Goal: Task Accomplishment & Management: Use online tool/utility

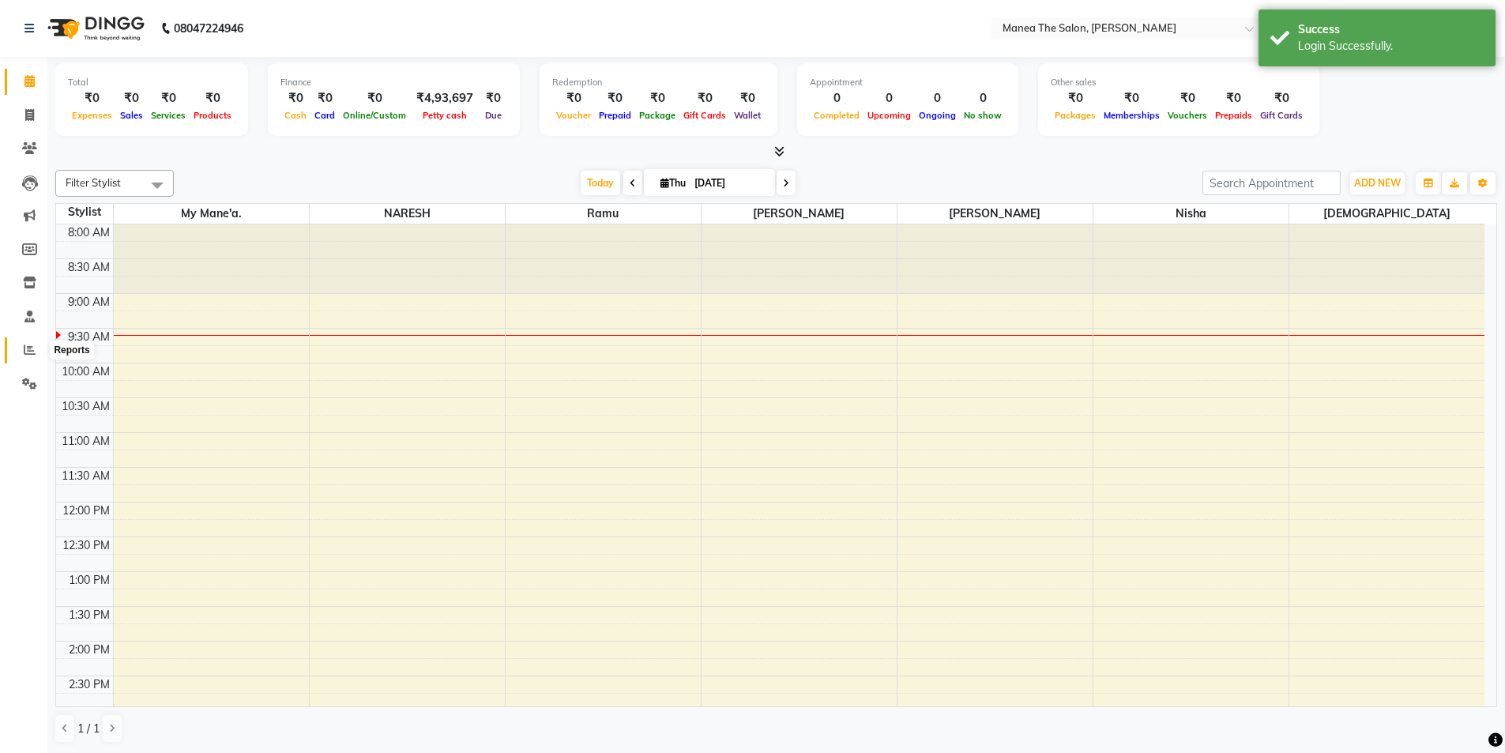
click at [31, 346] on icon at bounding box center [30, 350] width 12 height 12
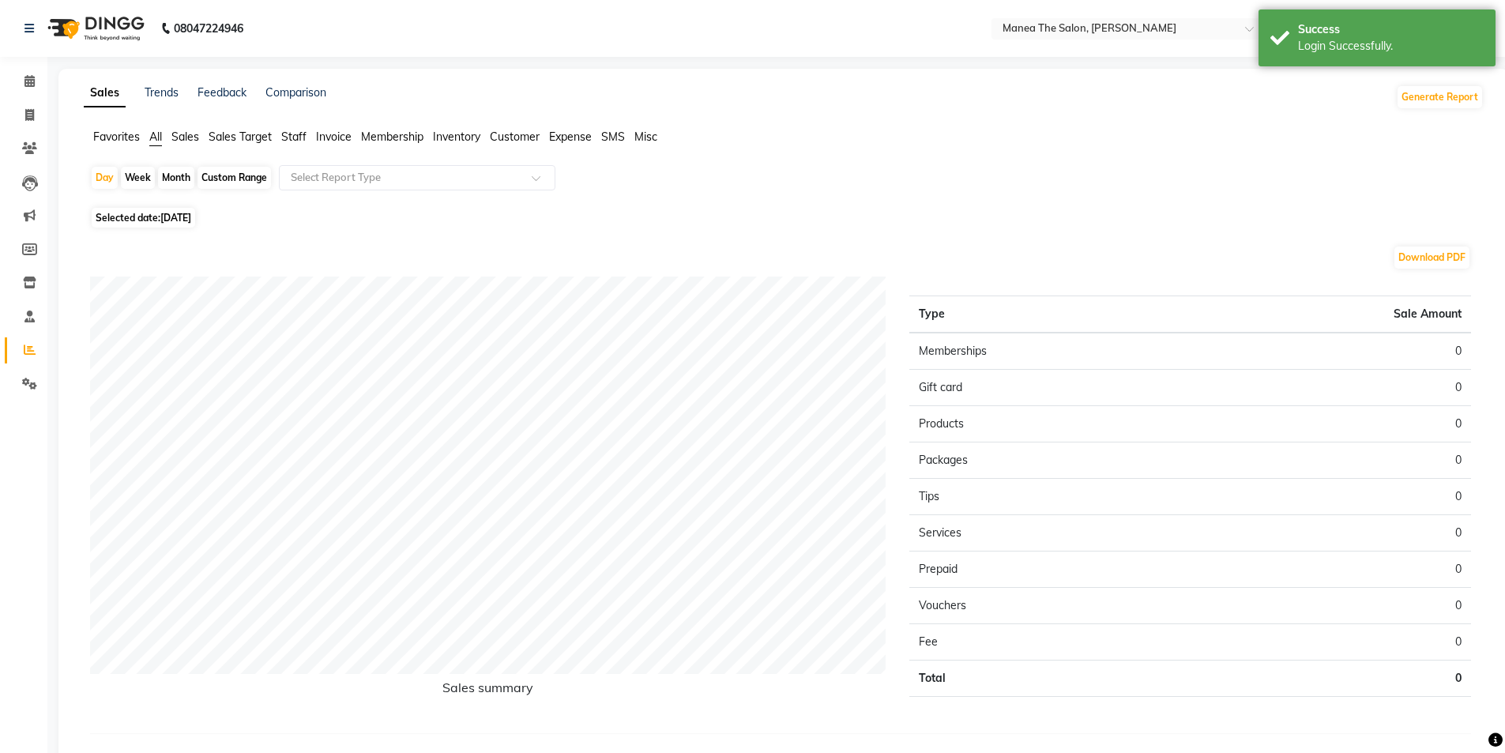
click at [299, 135] on span "Staff" at bounding box center [293, 137] width 25 height 14
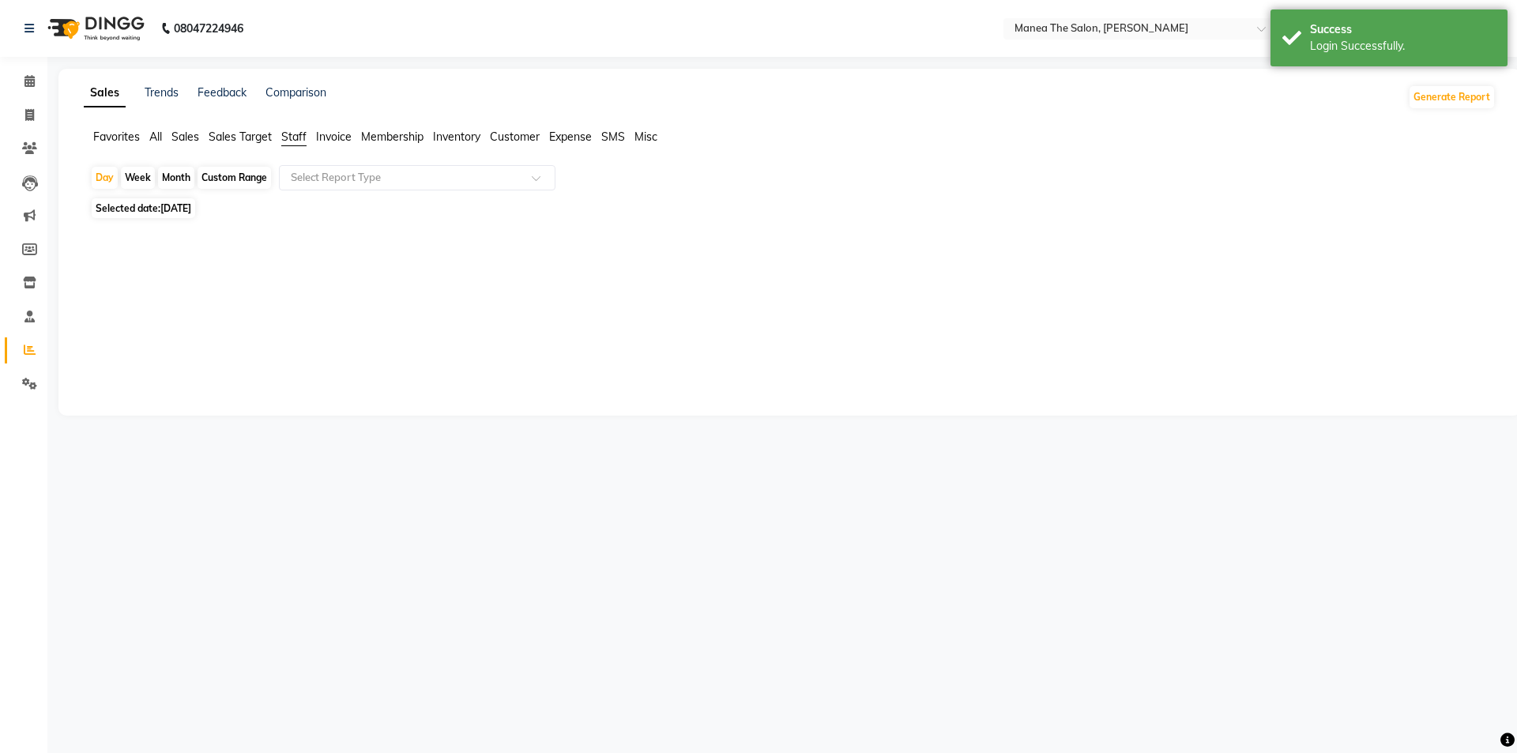
click at [178, 176] on div "Month" at bounding box center [176, 178] width 36 height 22
select select "9"
select select "2025"
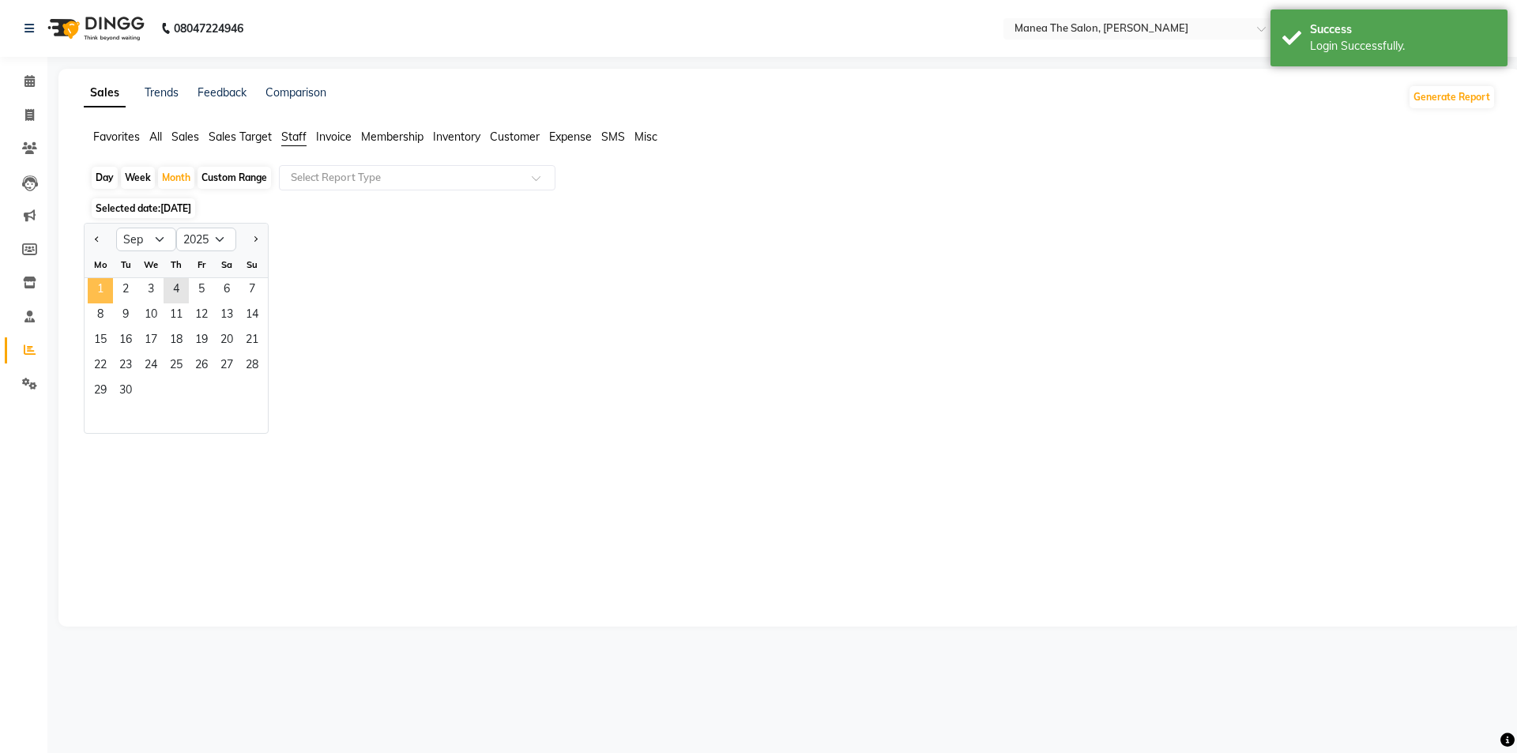
click at [97, 284] on span "1" at bounding box center [100, 290] width 25 height 25
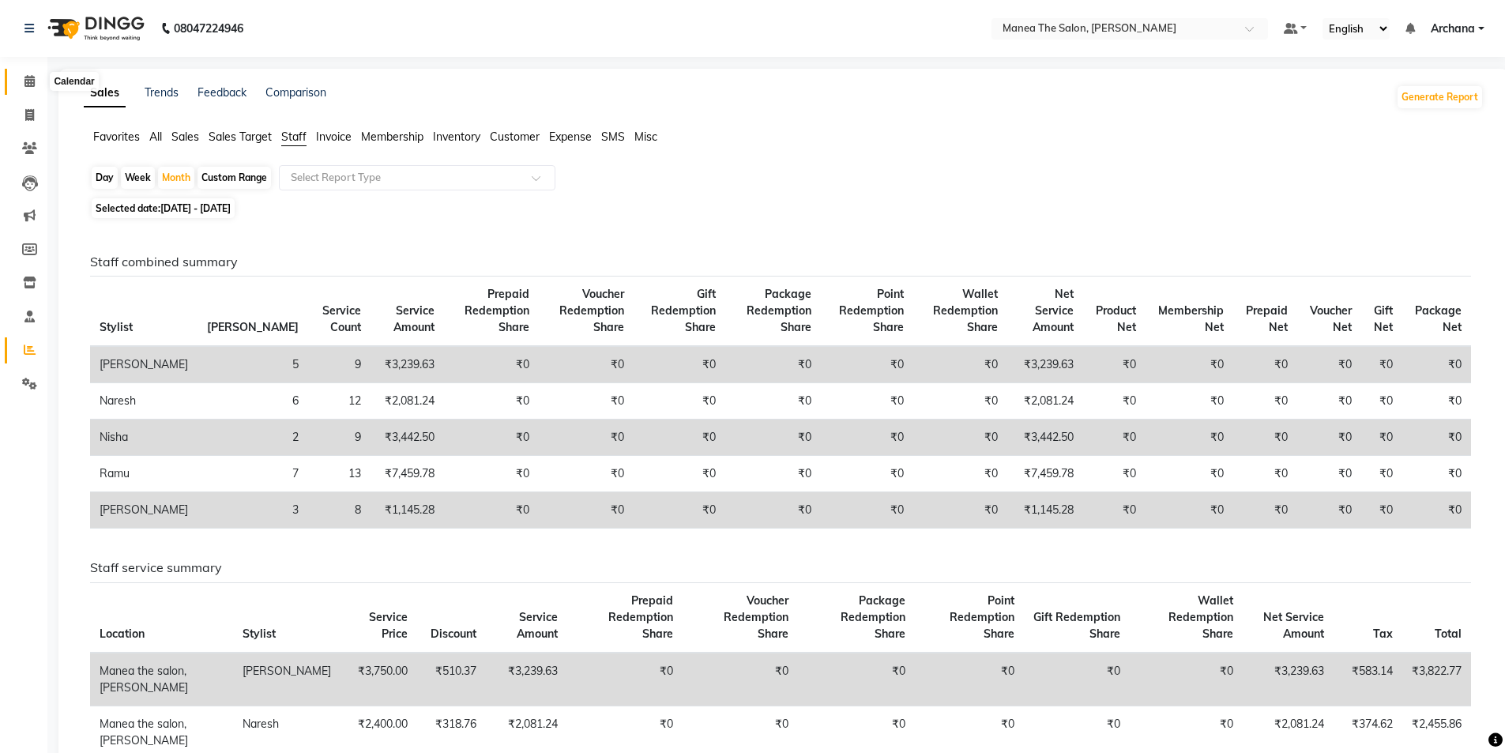
click at [28, 73] on link "Calendar" at bounding box center [24, 82] width 38 height 26
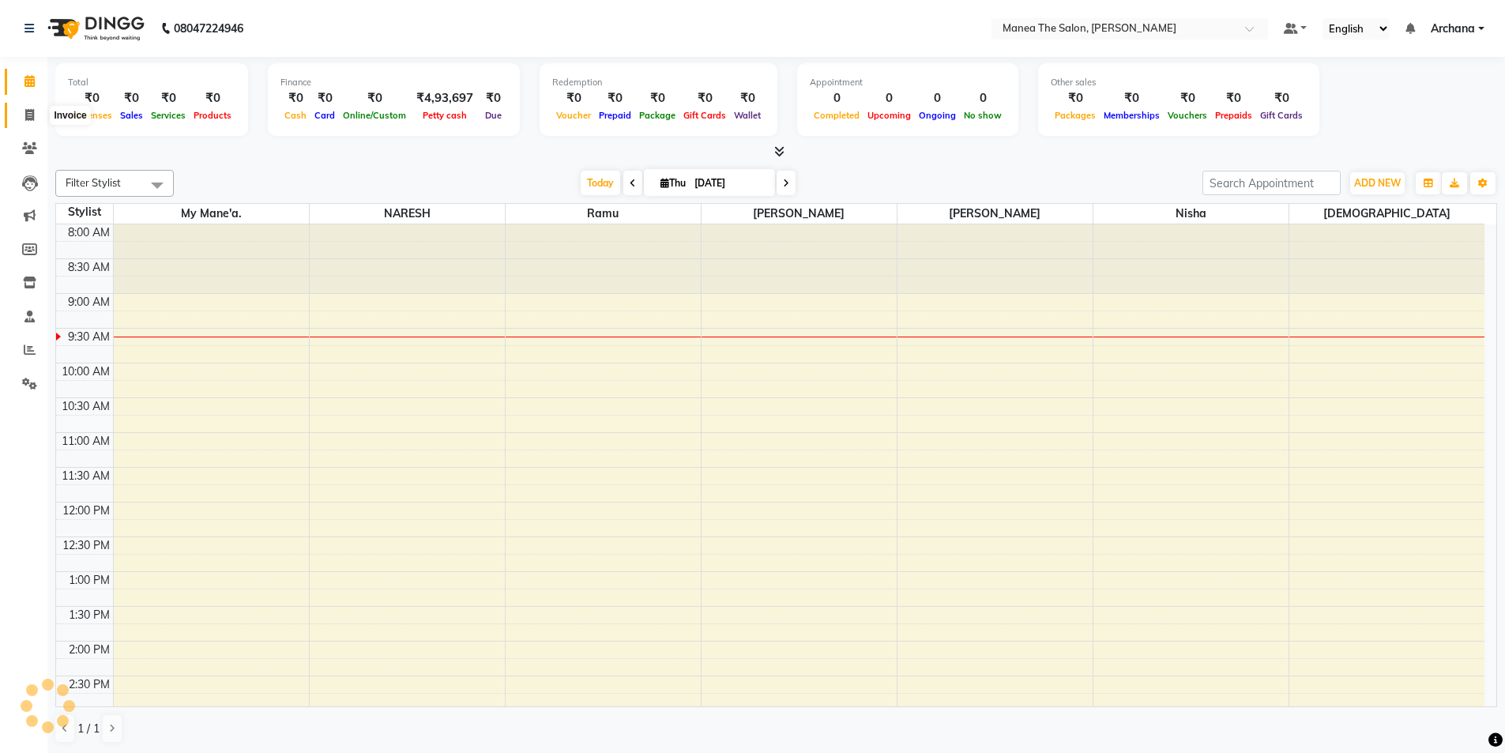
click at [28, 113] on icon at bounding box center [29, 115] width 9 height 12
select select "service"
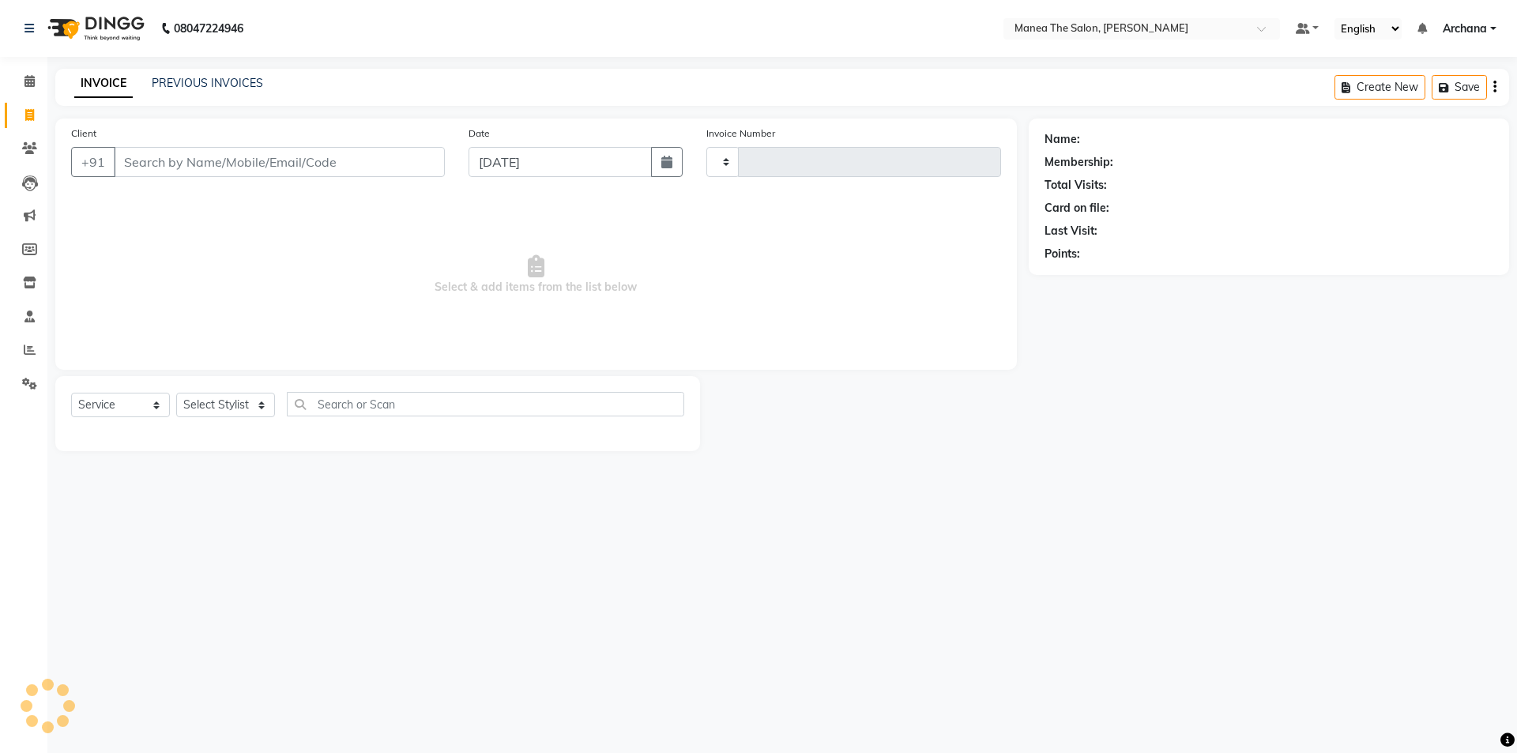
type input "1541"
select select "6846"
